Goal: Information Seeking & Learning: Learn about a topic

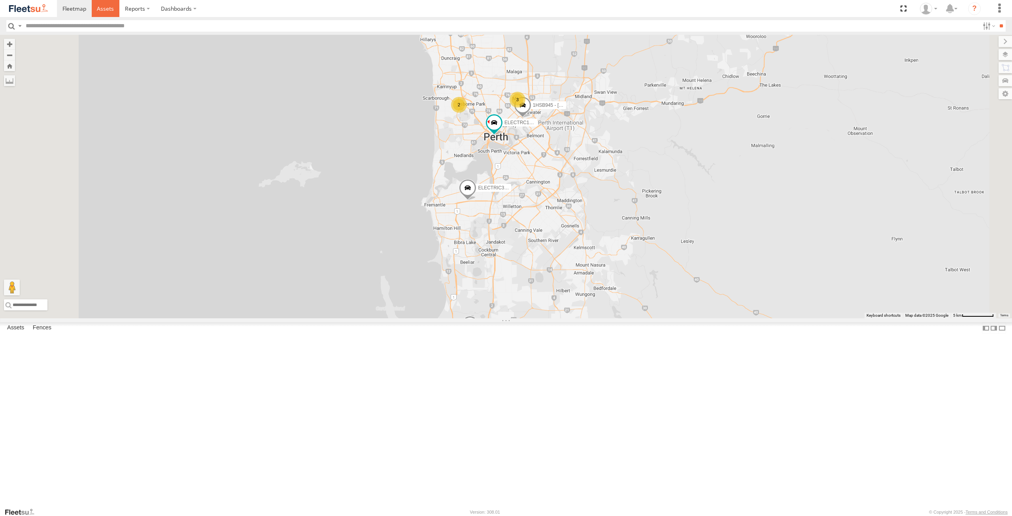
click at [102, 11] on span at bounding box center [105, 9] width 17 height 8
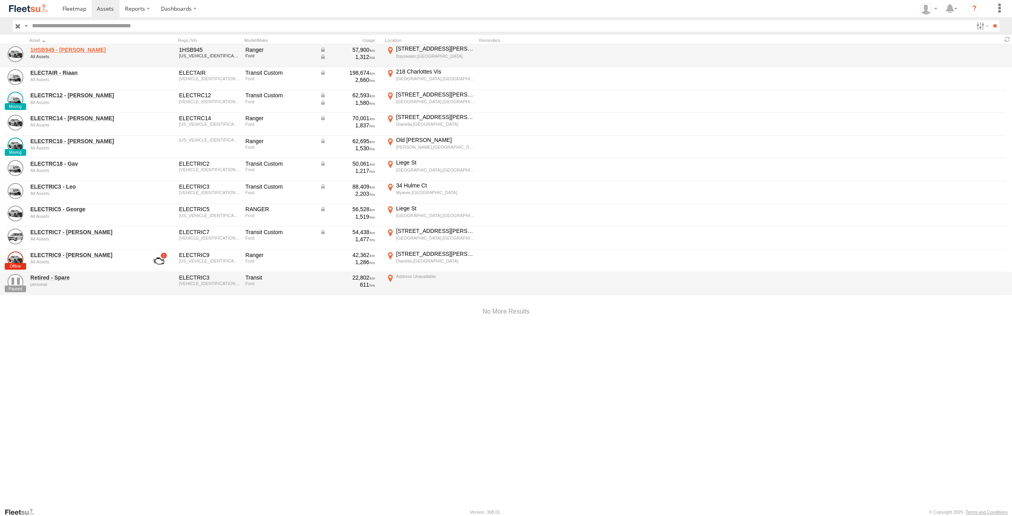
click at [61, 51] on link "1HSB945 - Ben" at bounding box center [84, 49] width 108 height 7
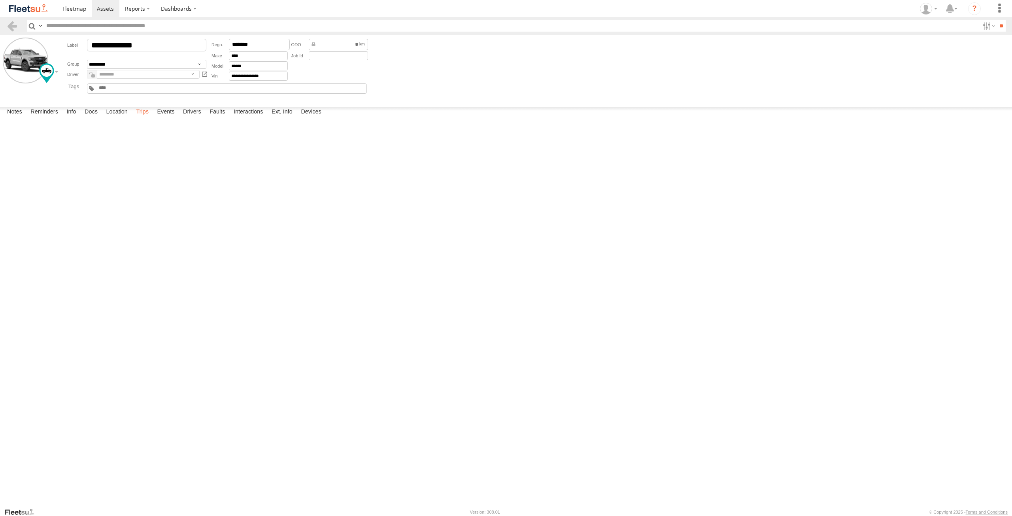
click at [144, 118] on label "Trips" at bounding box center [142, 112] width 21 height 11
click at [105, 9] on span at bounding box center [105, 9] width 17 height 8
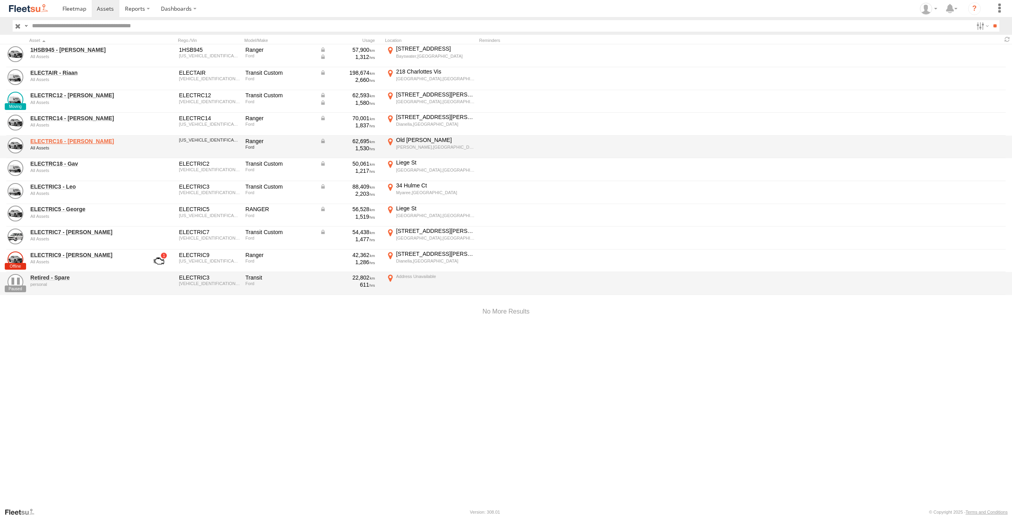
click at [57, 143] on link "ELECTRC16 - [PERSON_NAME]" at bounding box center [84, 141] width 108 height 7
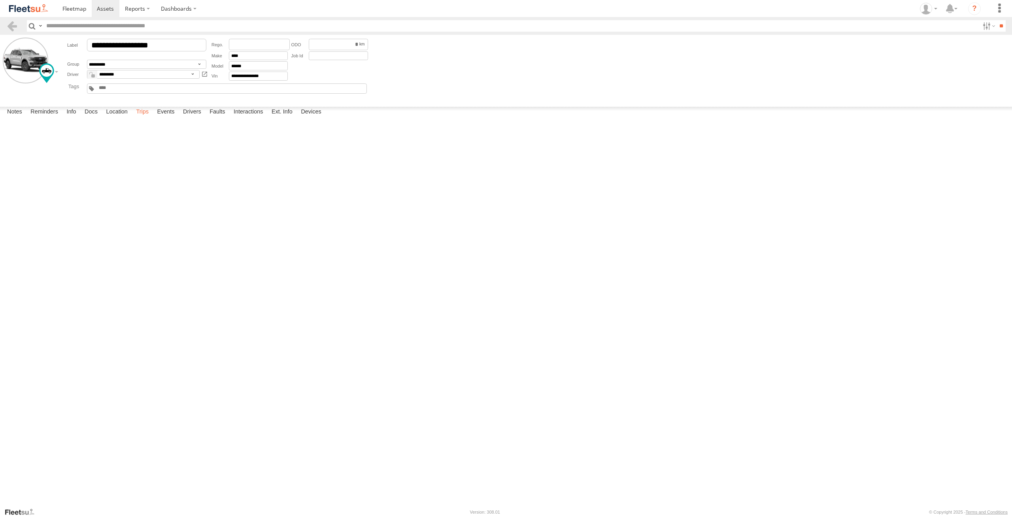
click at [136, 118] on label "Trips" at bounding box center [142, 112] width 21 height 11
click at [110, 8] on span at bounding box center [105, 9] width 17 height 8
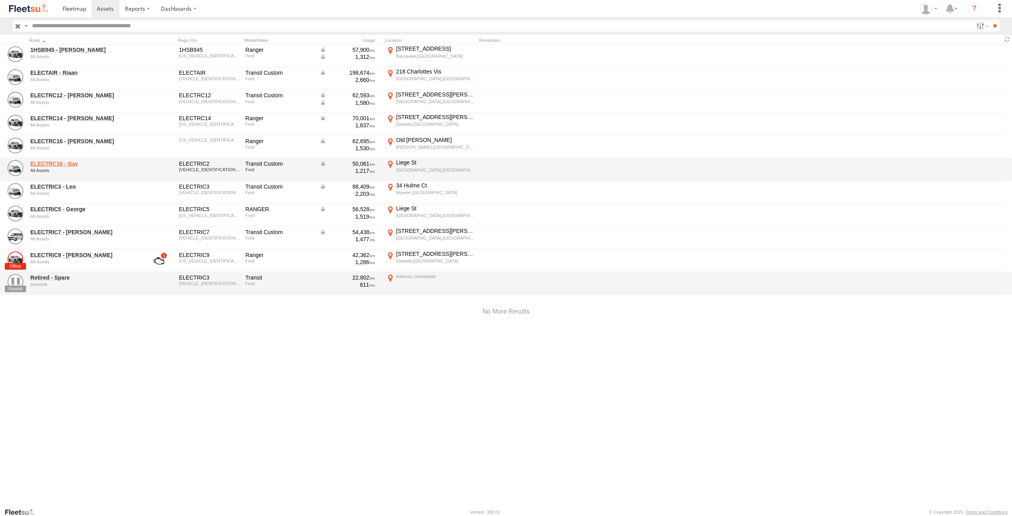
click at [77, 161] on link "ELECTRC18 - Gav" at bounding box center [84, 163] width 108 height 7
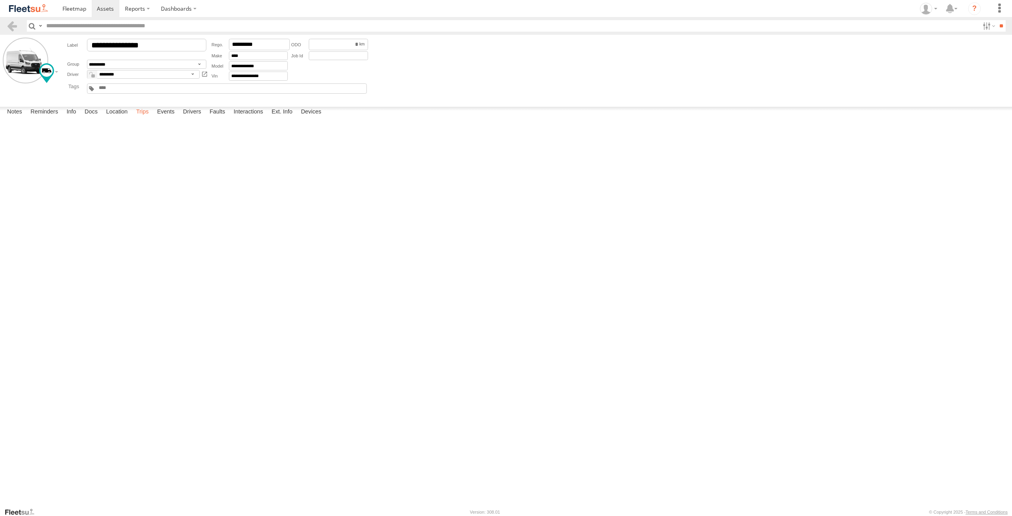
click at [142, 118] on label "Trips" at bounding box center [142, 112] width 21 height 11
click at [109, 4] on link at bounding box center [106, 8] width 28 height 17
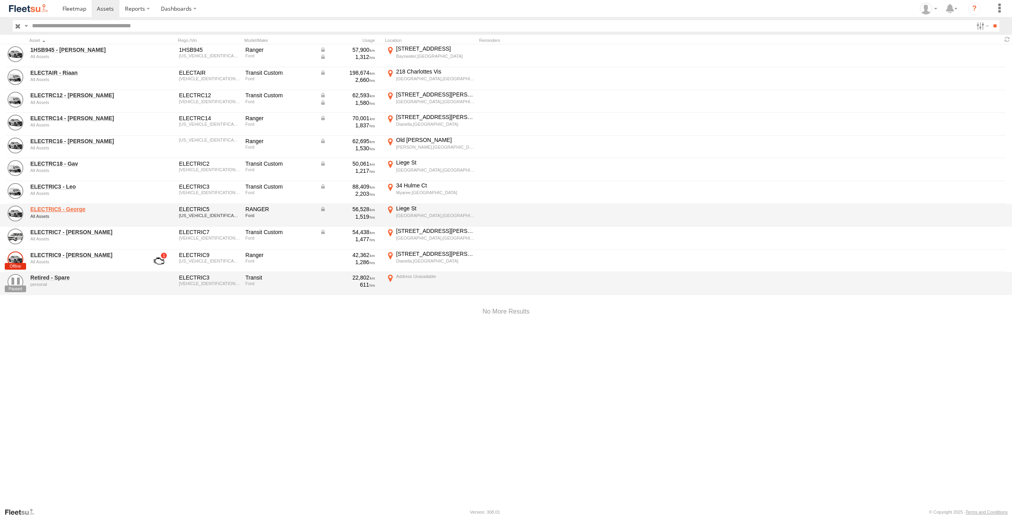
click at [64, 208] on link "ELECTRIC5 - George" at bounding box center [84, 209] width 108 height 7
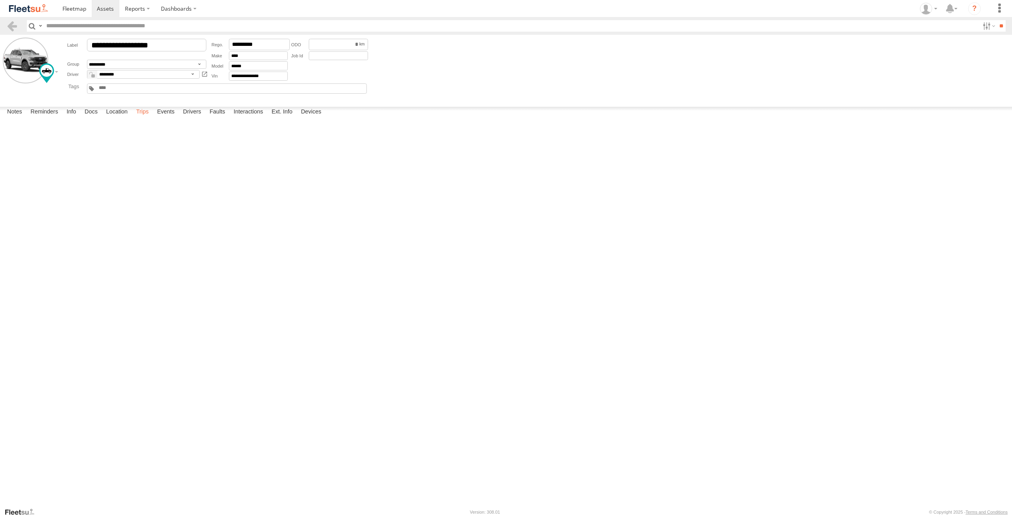
click at [146, 118] on label "Trips" at bounding box center [142, 112] width 21 height 11
click at [115, 11] on link at bounding box center [106, 8] width 28 height 17
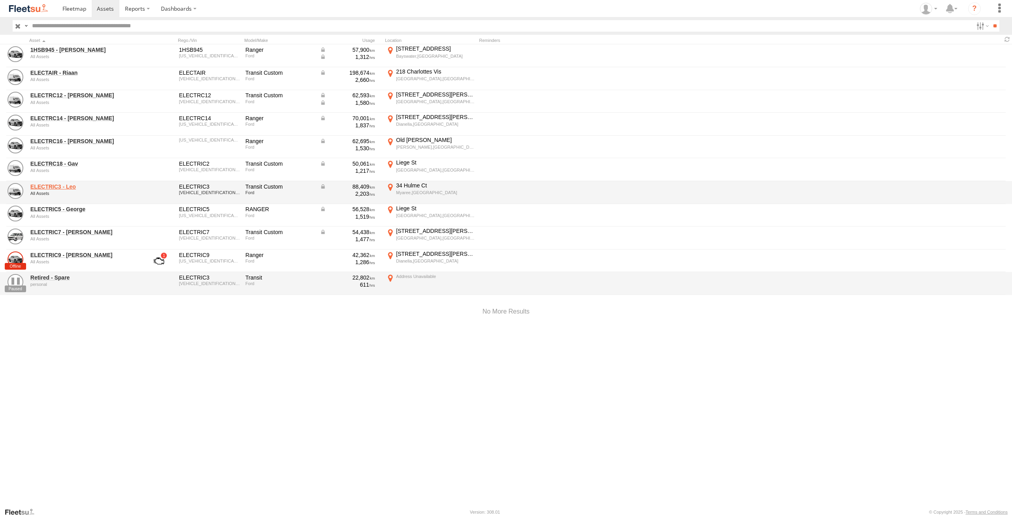
click at [65, 189] on link "ELECTRIC3 - Leo" at bounding box center [84, 186] width 108 height 7
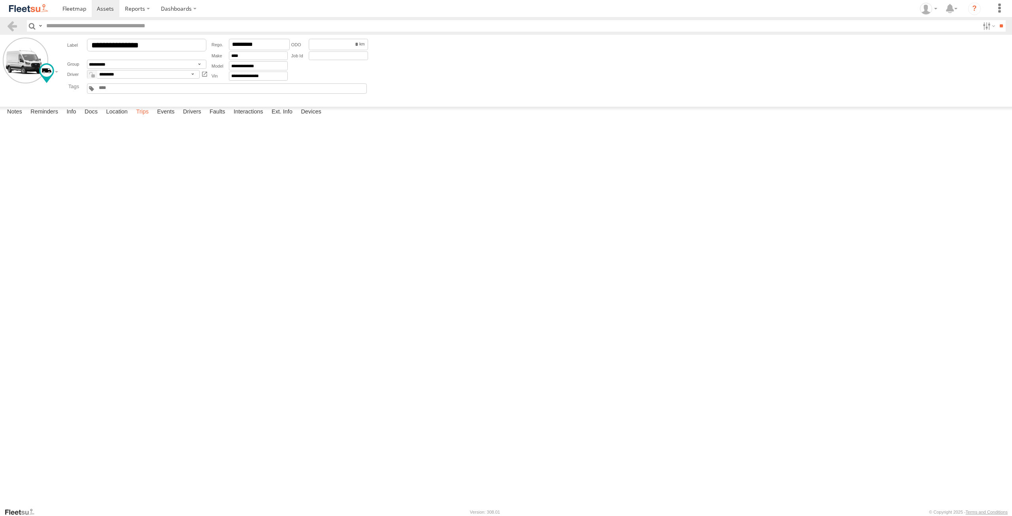
click at [148, 118] on label "Trips" at bounding box center [142, 112] width 21 height 11
click at [104, 8] on span at bounding box center [105, 9] width 17 height 8
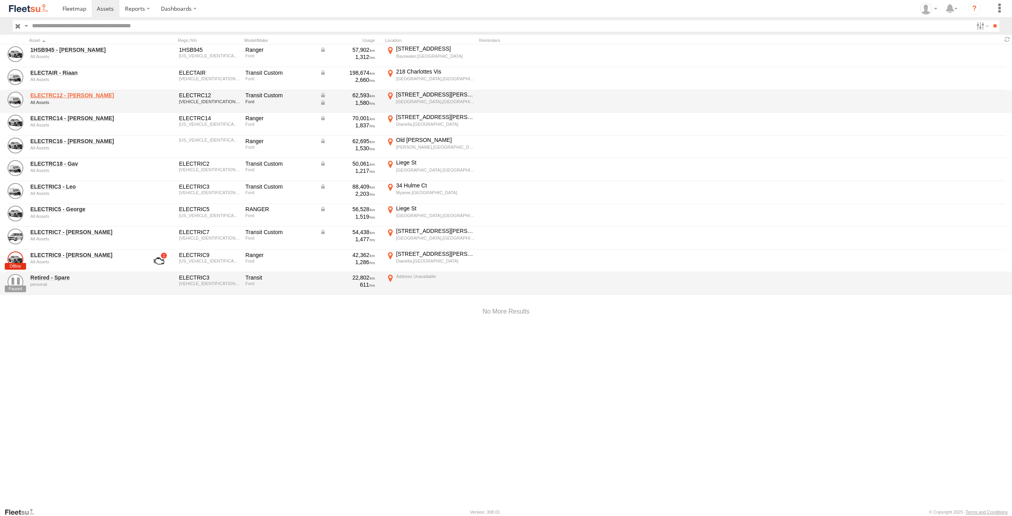
click at [53, 95] on link "ELECTRC12 - [PERSON_NAME]" at bounding box center [84, 95] width 108 height 7
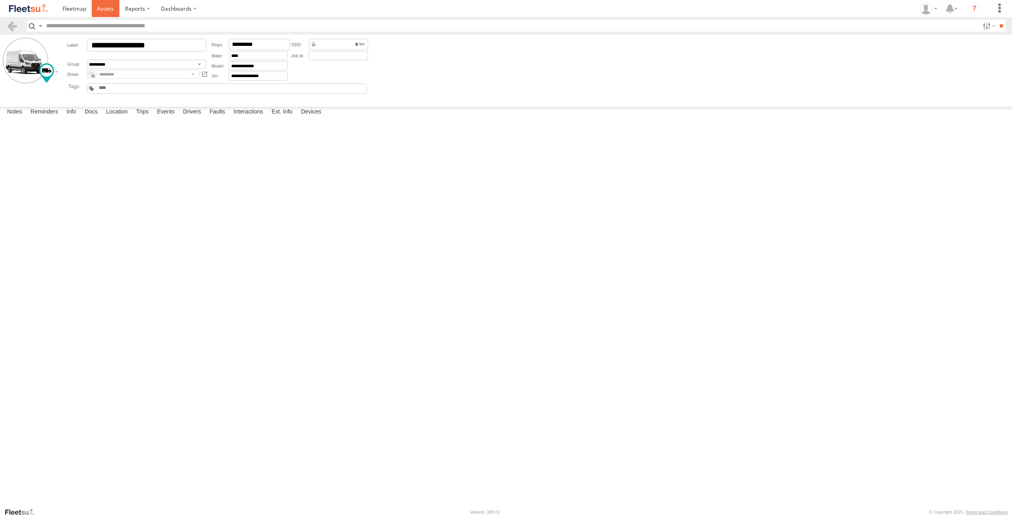
click at [114, 7] on link at bounding box center [106, 8] width 28 height 17
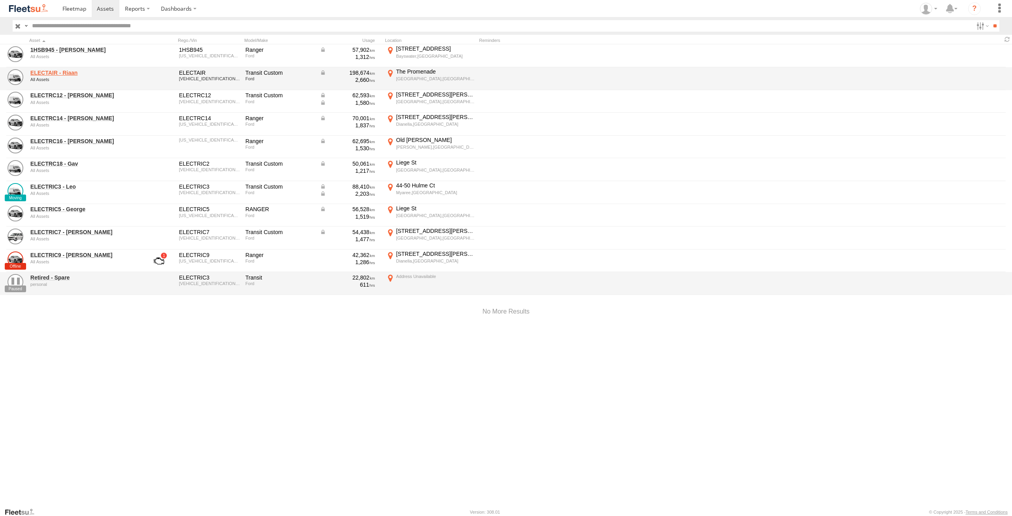
click at [64, 73] on link "ELECTAIR - Riaan" at bounding box center [84, 72] width 108 height 7
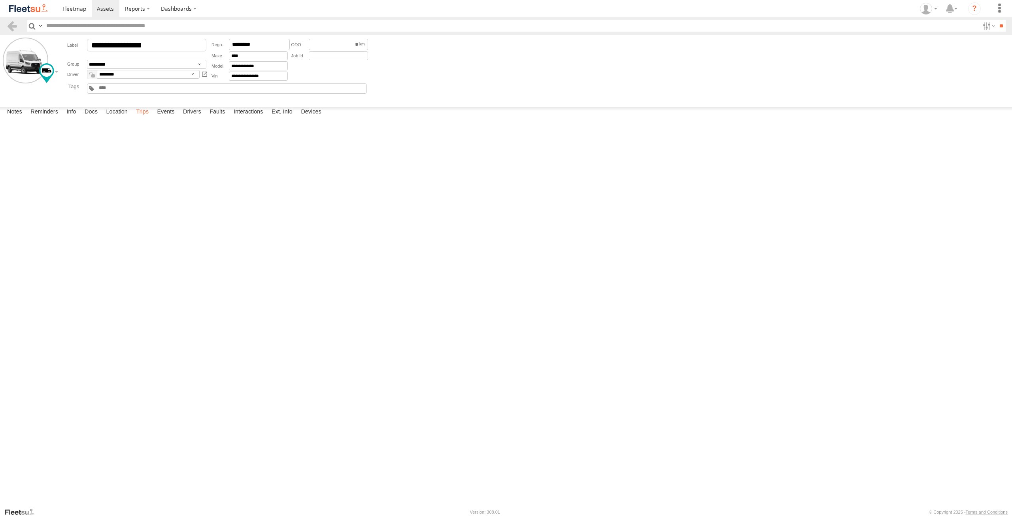
click at [142, 118] on label "Trips" at bounding box center [142, 112] width 21 height 11
click at [106, 5] on span at bounding box center [105, 9] width 17 height 8
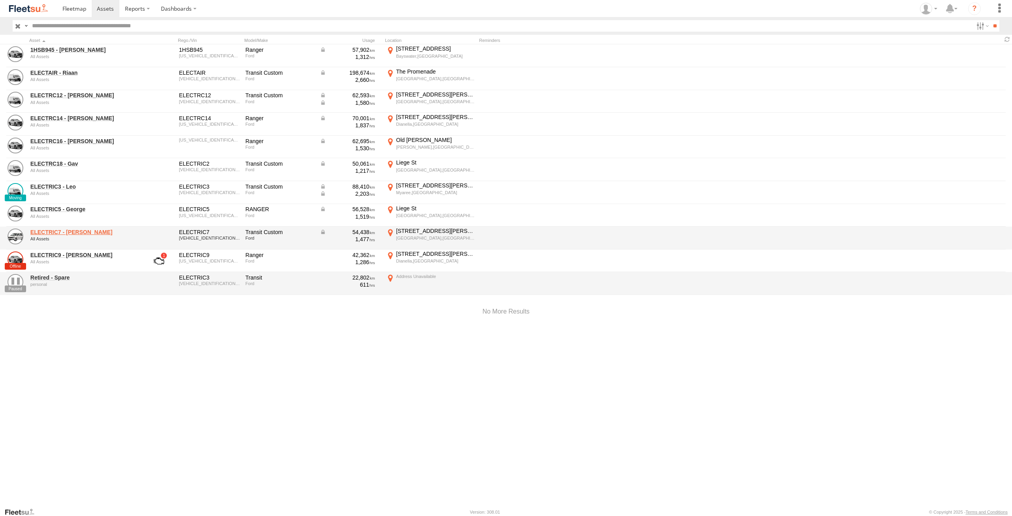
click at [71, 235] on link "ELECTRIC7 - [PERSON_NAME]" at bounding box center [84, 232] width 108 height 7
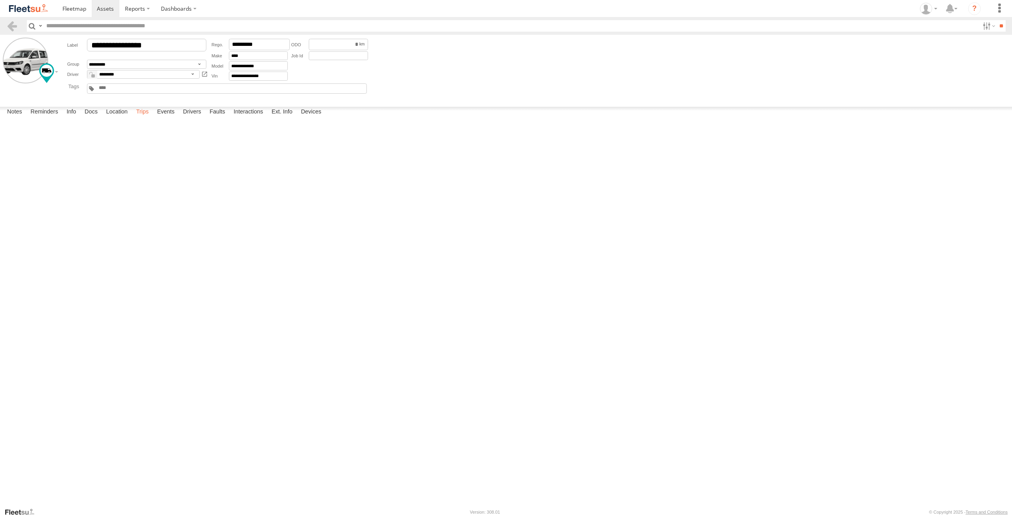
click at [146, 118] on label "Trips" at bounding box center [142, 112] width 21 height 11
click at [106, 4] on link at bounding box center [106, 8] width 28 height 17
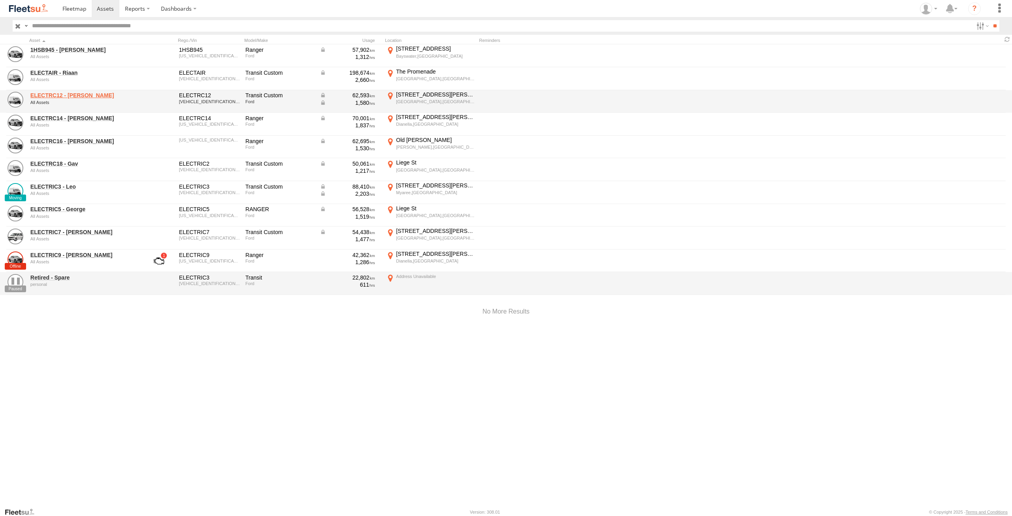
click at [70, 99] on link "ELECTRC12 - Harry" at bounding box center [84, 95] width 108 height 7
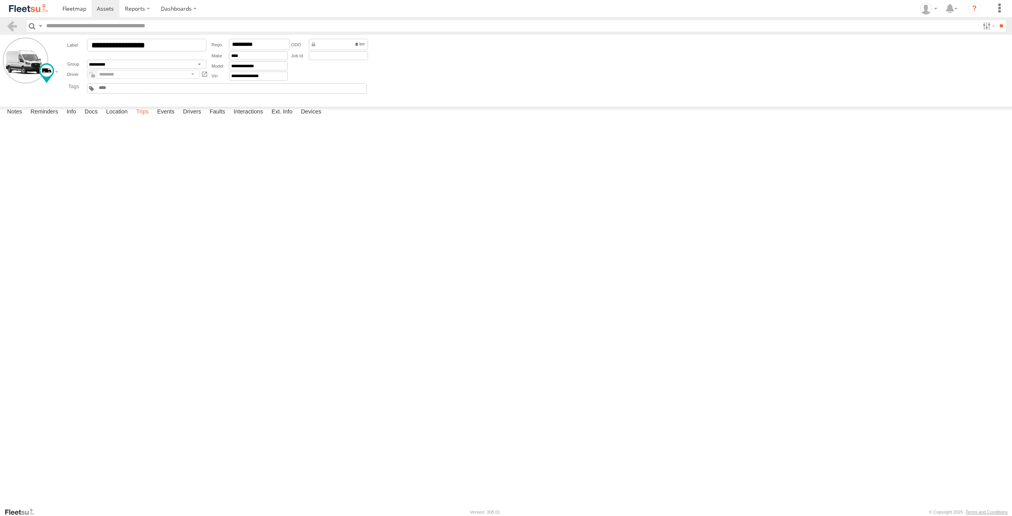
click at [144, 118] on label "Trips" at bounding box center [142, 112] width 21 height 11
click at [163, 118] on label "Events" at bounding box center [165, 112] width 25 height 11
click at [67, 3] on link at bounding box center [74, 8] width 35 height 17
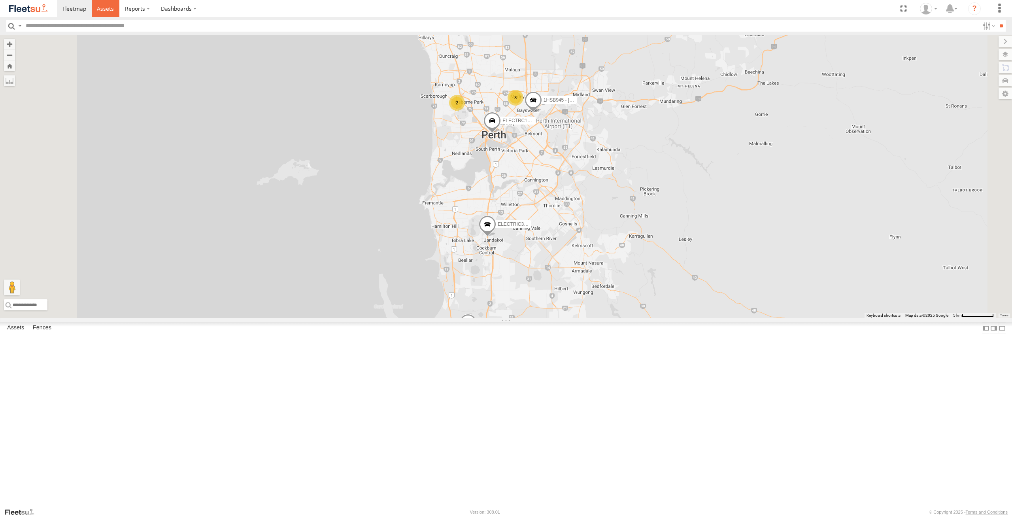
click at [105, 6] on span at bounding box center [105, 9] width 17 height 8
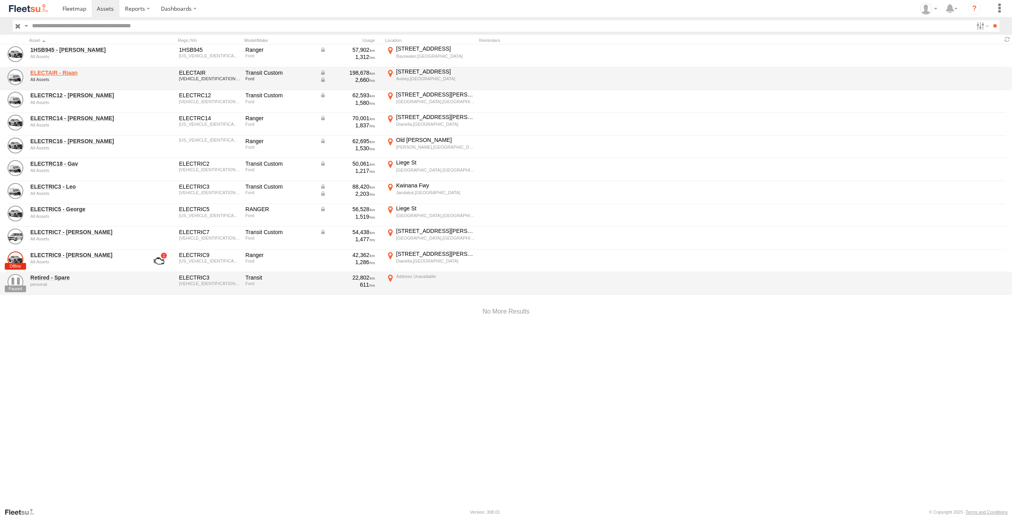
click at [59, 72] on link "ELECTAIR - Riaan" at bounding box center [84, 72] width 108 height 7
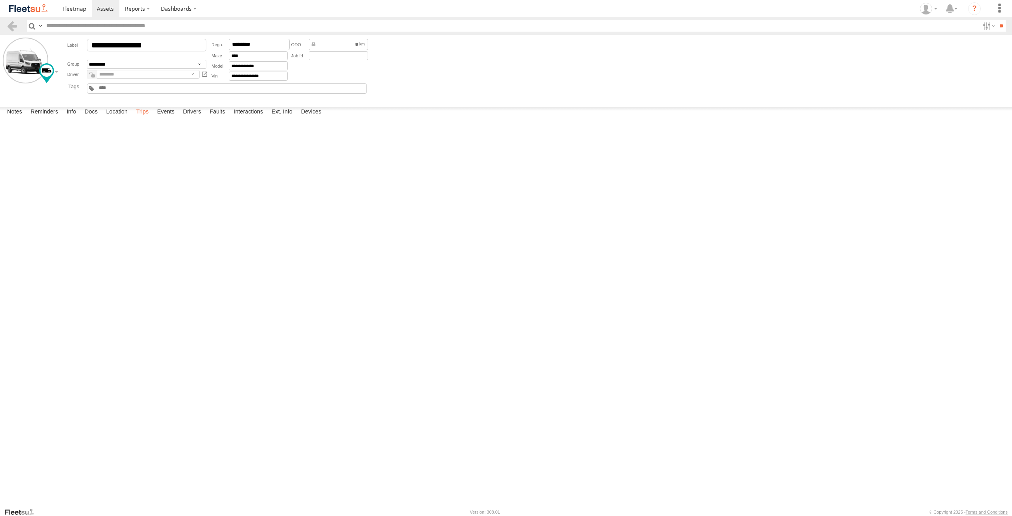
click at [147, 118] on label "Trips" at bounding box center [142, 112] width 21 height 11
click at [104, 7] on span at bounding box center [105, 9] width 17 height 8
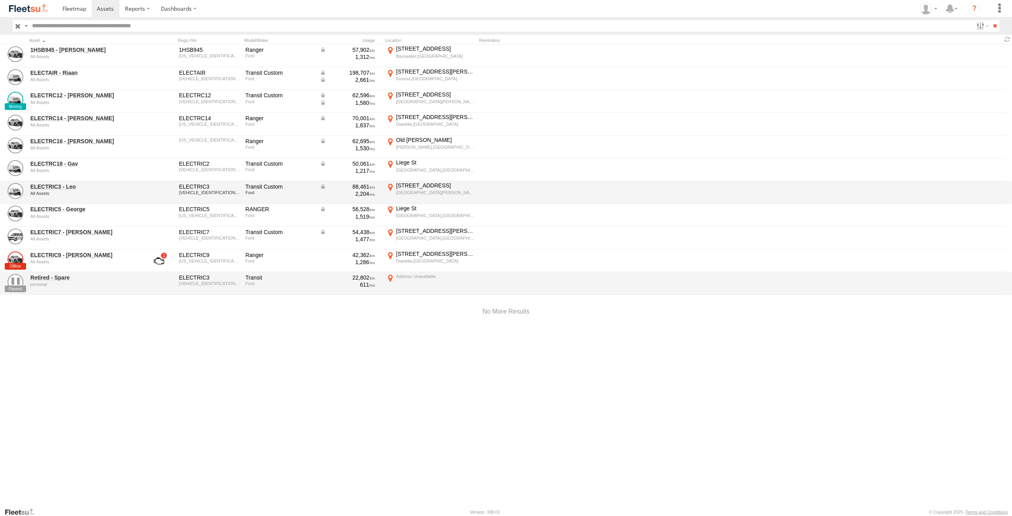
click at [61, 191] on div "All Assets" at bounding box center [84, 193] width 108 height 5
click at [61, 188] on link "ELECTRIC3 - Leo" at bounding box center [84, 186] width 108 height 7
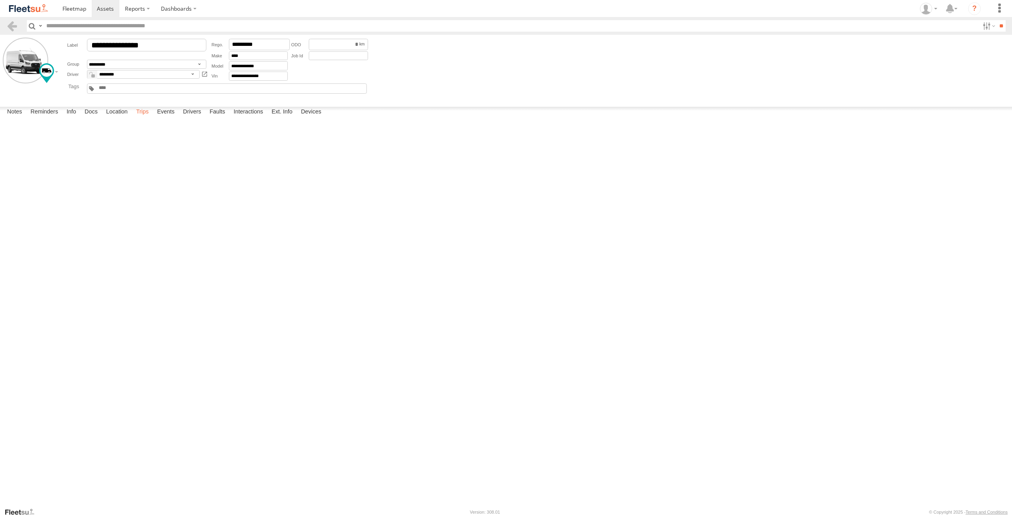
click at [145, 118] on label "Trips" at bounding box center [142, 112] width 21 height 11
click at [168, 118] on label "Events" at bounding box center [165, 112] width 25 height 11
click at [112, 9] on span at bounding box center [105, 9] width 17 height 8
